Goal: Task Accomplishment & Management: Complete application form

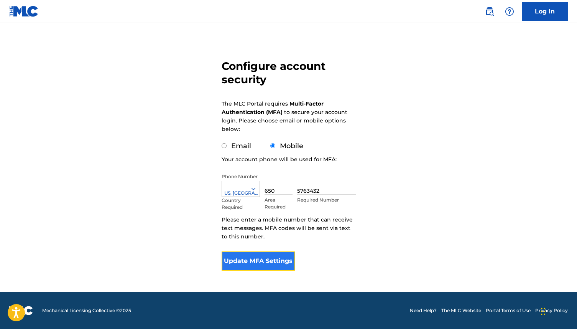
click at [270, 254] on button "Update MFA Settings" at bounding box center [259, 260] width 74 height 19
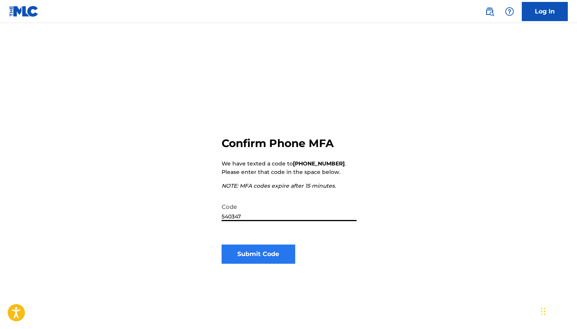
type input "540347"
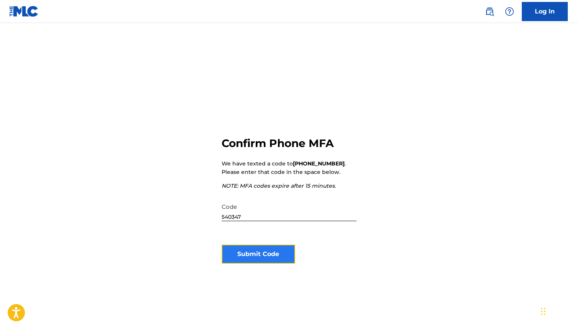
click at [238, 255] on button "Submit Code" at bounding box center [259, 253] width 74 height 19
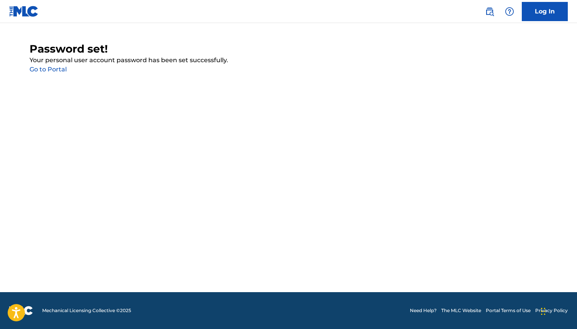
click at [51, 71] on link "Go to Portal" at bounding box center [48, 69] width 37 height 7
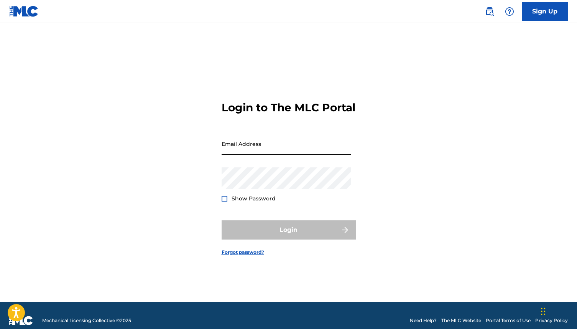
click at [243, 152] on input "Email Address" at bounding box center [287, 144] width 130 height 22
type input "[EMAIL_ADDRESS][DOMAIN_NAME]"
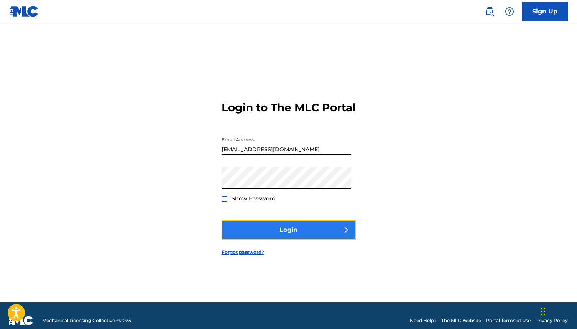
click at [275, 230] on button "Login" at bounding box center [289, 229] width 134 height 19
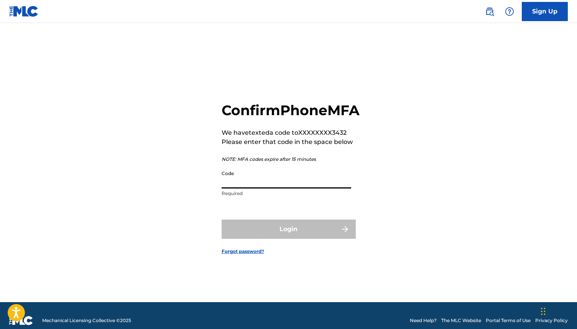
click at [253, 188] on input "Code" at bounding box center [287, 177] width 130 height 22
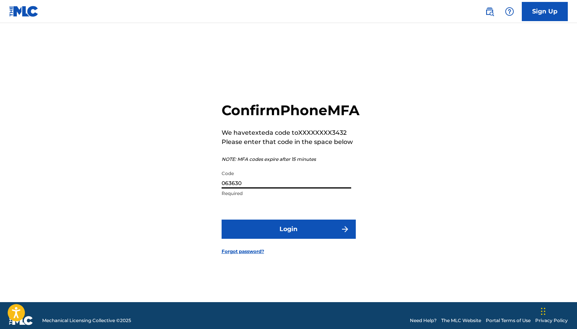
type input "063630"
click at [222, 219] on button "Login" at bounding box center [289, 228] width 134 height 19
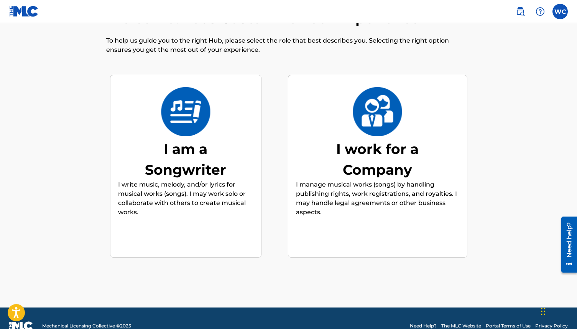
click at [187, 118] on img at bounding box center [186, 111] width 50 height 49
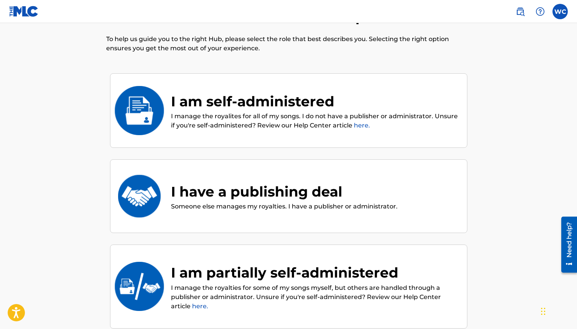
click at [187, 118] on p "I manage the royalites for all of my songs. I do not have a publisher or admini…" at bounding box center [315, 121] width 288 height 18
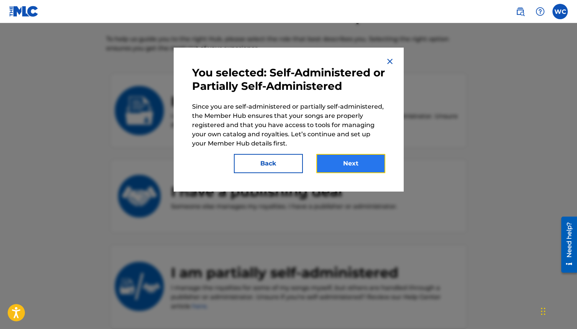
click at [324, 159] on button "Next" at bounding box center [350, 163] width 69 height 19
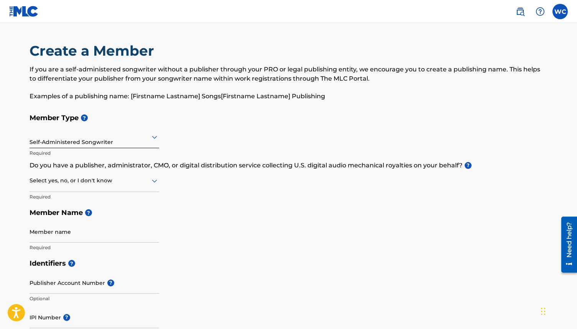
click at [88, 140] on div at bounding box center [95, 137] width 130 height 10
click at [216, 138] on div "Member Type ? Self-Administered Songwriter Required Do you have a publisher, ad…" at bounding box center [289, 182] width 518 height 145
click at [106, 183] on div at bounding box center [95, 181] width 130 height 10
click at [118, 231] on div "I don't know" at bounding box center [94, 234] width 129 height 17
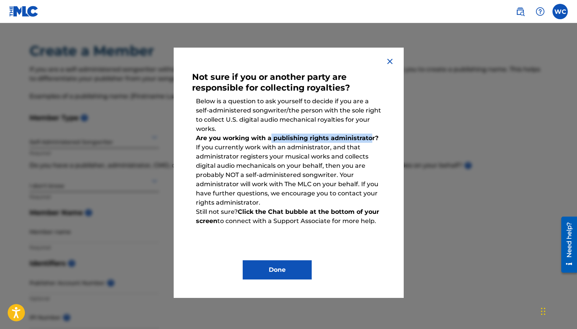
drag, startPoint x: 271, startPoint y: 140, endPoint x: 368, endPoint y: 139, distance: 97.0
click at [369, 139] on strong "Are you working with a publishing rights administrator?" at bounding box center [287, 137] width 182 height 7
click at [391, 66] on div "Not sure if you or another party are responsible for collecting royalties? Belo…" at bounding box center [289, 173] width 230 height 250
click at [390, 61] on img at bounding box center [389, 61] width 9 height 9
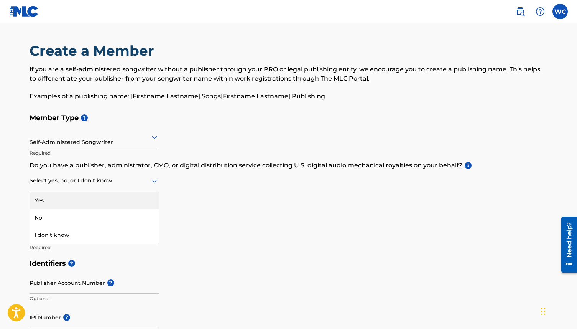
click at [128, 183] on div at bounding box center [95, 181] width 130 height 10
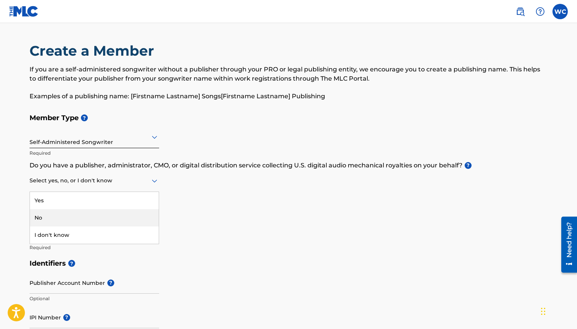
click at [124, 212] on div "No" at bounding box center [94, 217] width 129 height 17
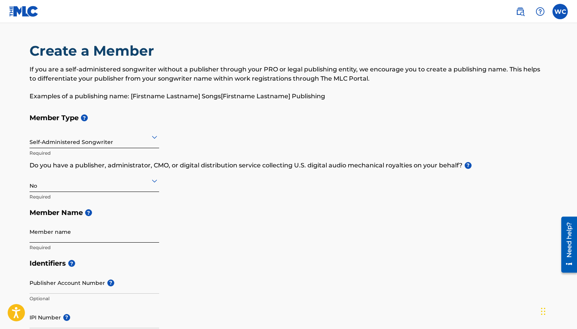
click at [95, 234] on input "Member name" at bounding box center [95, 231] width 130 height 22
type input "[PERSON_NAME] [PERSON_NAME]"
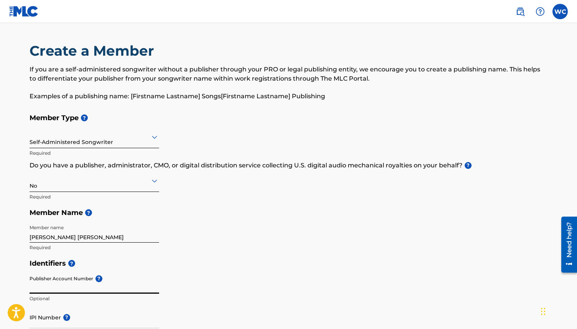
click at [67, 282] on input "Publisher Account Number ?" at bounding box center [95, 282] width 130 height 22
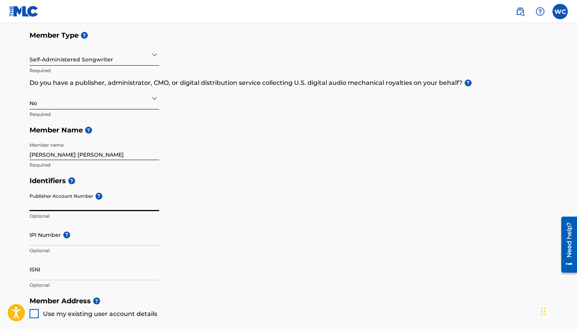
scroll to position [83, 0]
click at [65, 260] on input "ISNI" at bounding box center [95, 268] width 130 height 22
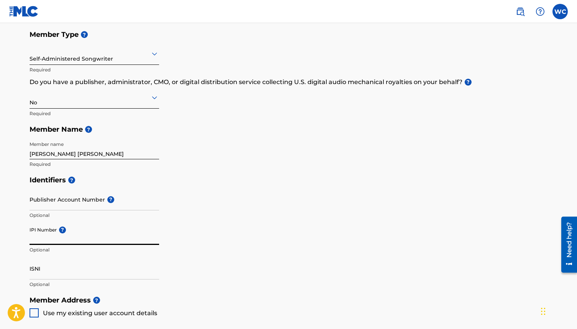
click at [62, 230] on div "IPI Number ? Optional" at bounding box center [95, 240] width 130 height 35
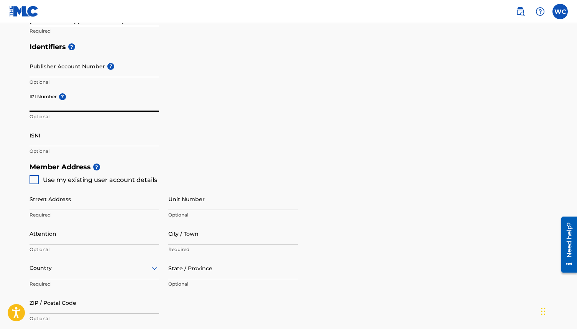
scroll to position [208, 0]
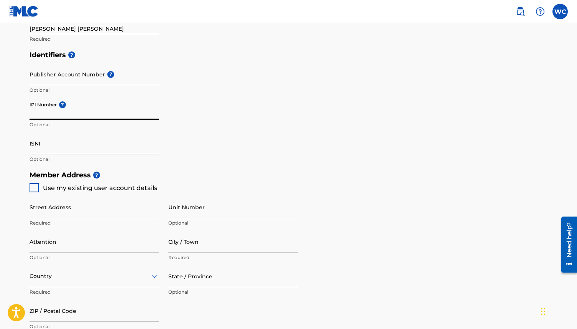
click at [33, 148] on input "ISNI" at bounding box center [95, 143] width 130 height 22
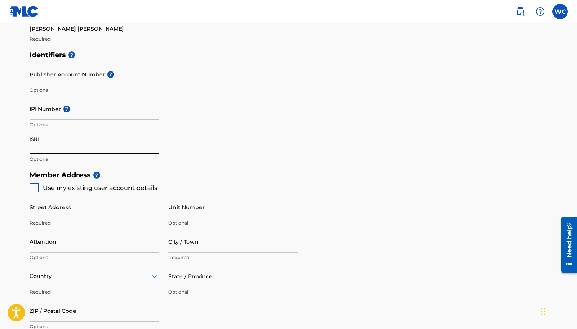
click at [33, 148] on input "ISNI" at bounding box center [95, 143] width 130 height 22
click at [28, 109] on div "Create a Member If you are a self-administered songwriter without a publisher t…" at bounding box center [288, 140] width 537 height 612
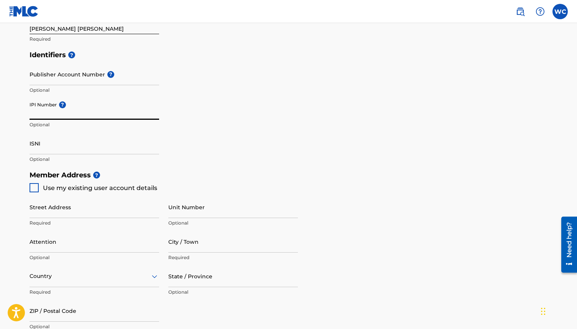
click at [30, 109] on input "IPI Number ?" at bounding box center [95, 109] width 130 height 22
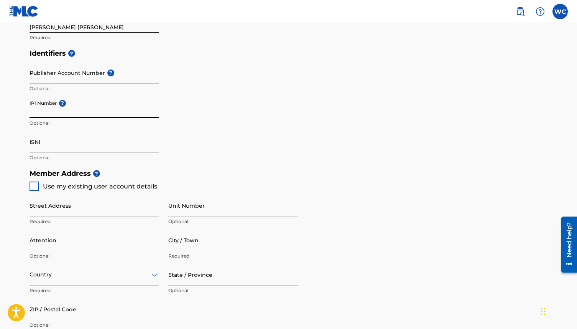
scroll to position [0, 0]
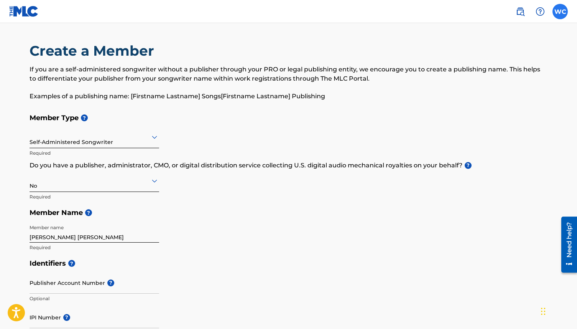
click at [554, 7] on label at bounding box center [559, 11] width 15 height 15
click at [560, 12] on input "[PERSON_NAME] [EMAIL_ADDRESS][DOMAIN_NAME] Notification Preferences Profile Log…" at bounding box center [560, 12] width 0 height 0
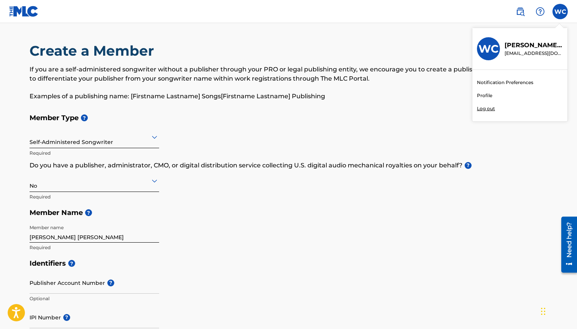
click at [487, 95] on link "Profile" at bounding box center [484, 95] width 15 height 7
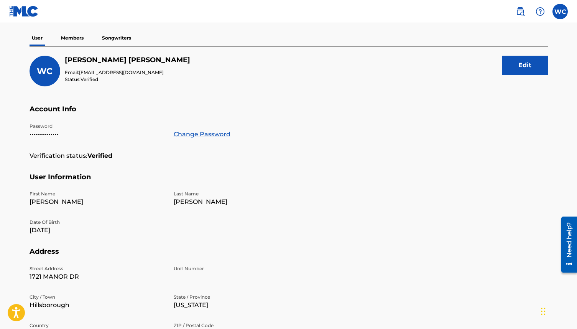
scroll to position [68, 0]
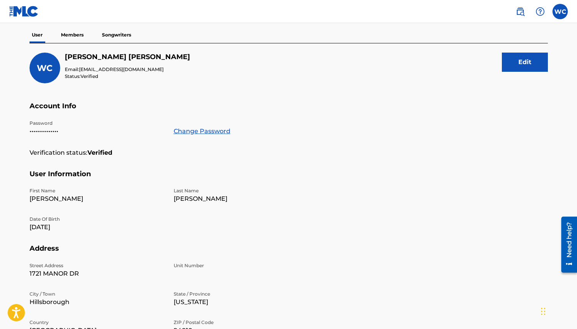
click at [45, 135] on p "•••••••••••••••" at bounding box center [97, 131] width 135 height 9
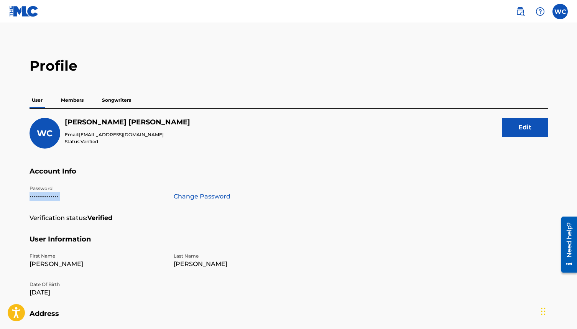
scroll to position [0, 0]
